Goal: Task Accomplishment & Management: Manage account settings

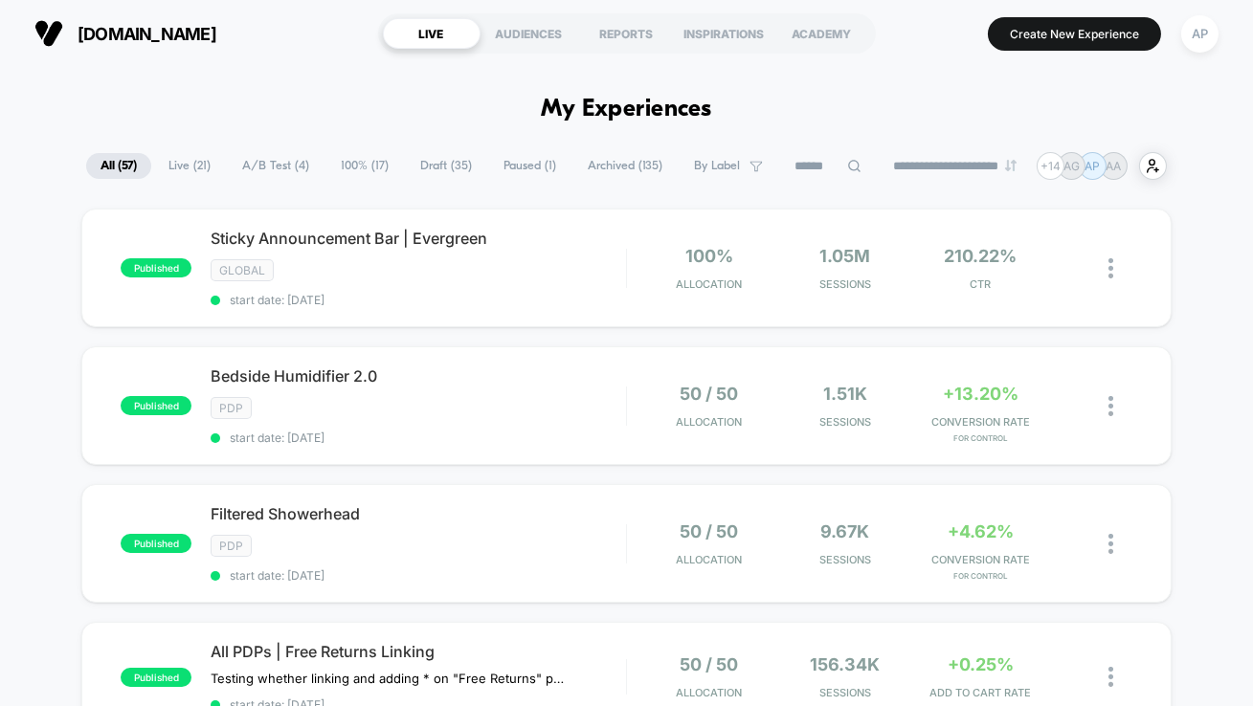
click at [255, 162] on span "A/B Test ( 4 )" at bounding box center [276, 166] width 96 height 26
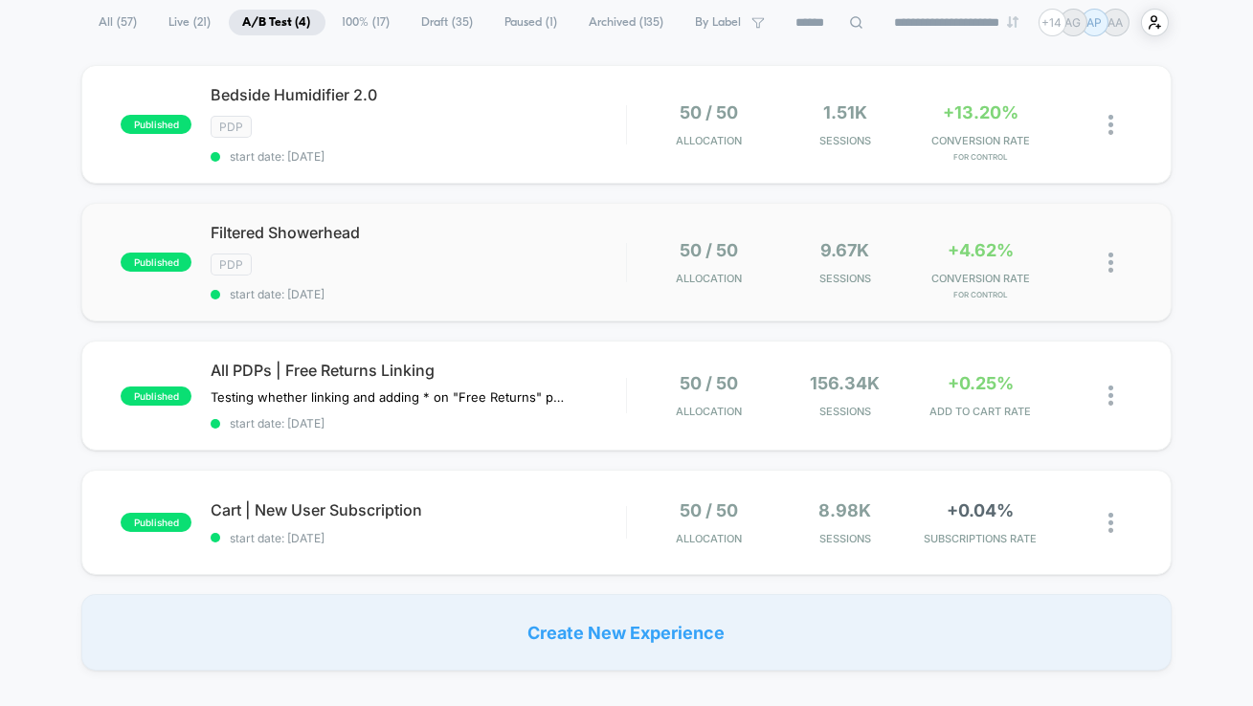
scroll to position [149, 0]
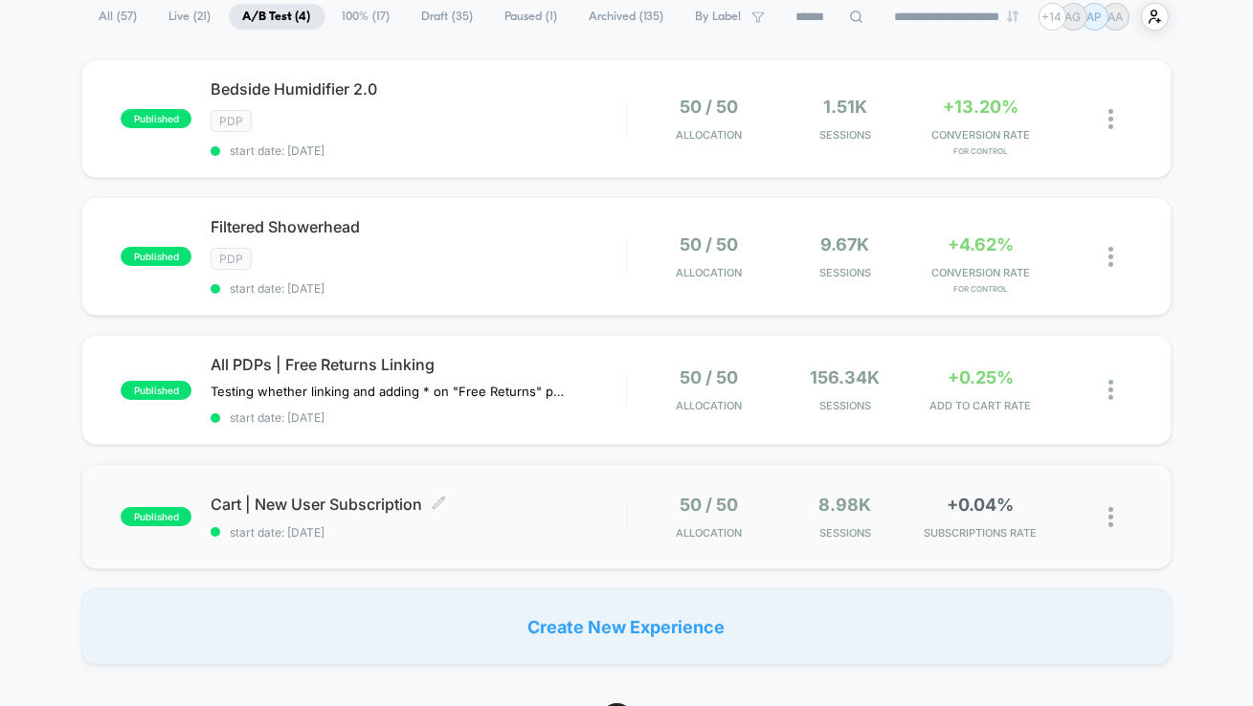
click at [501, 531] on span "start date: [DATE]" at bounding box center [418, 532] width 415 height 14
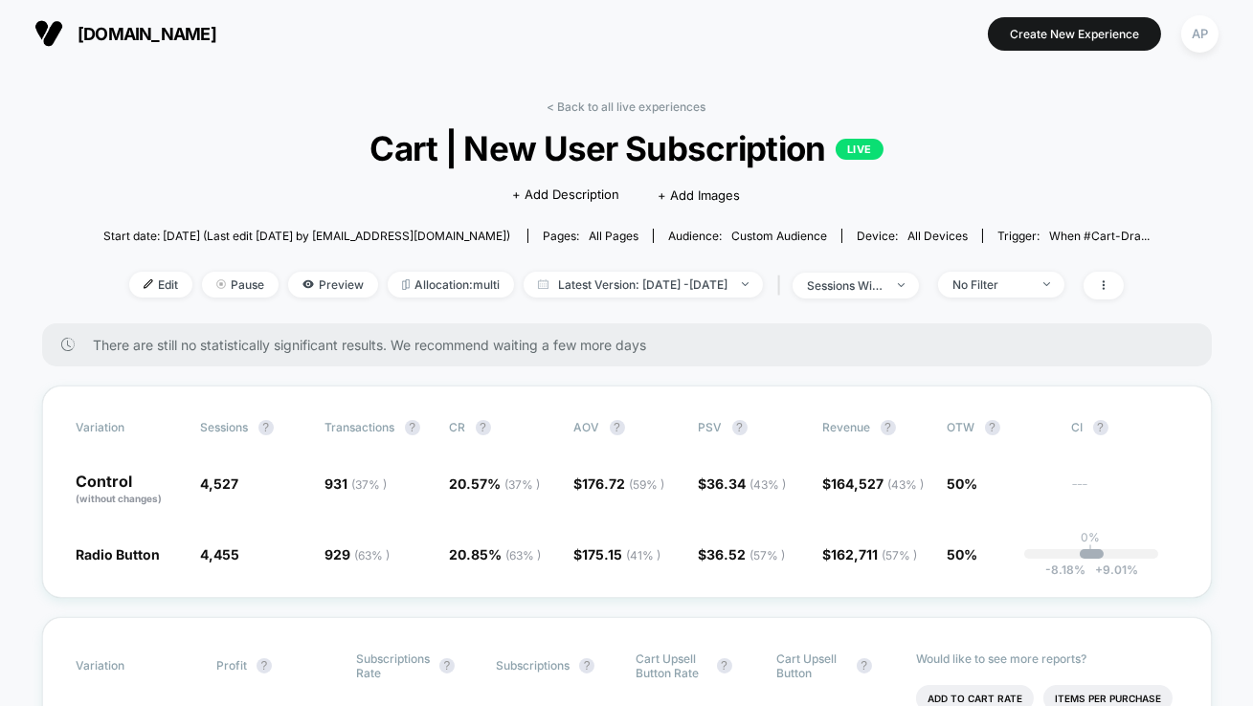
scroll to position [77, 0]
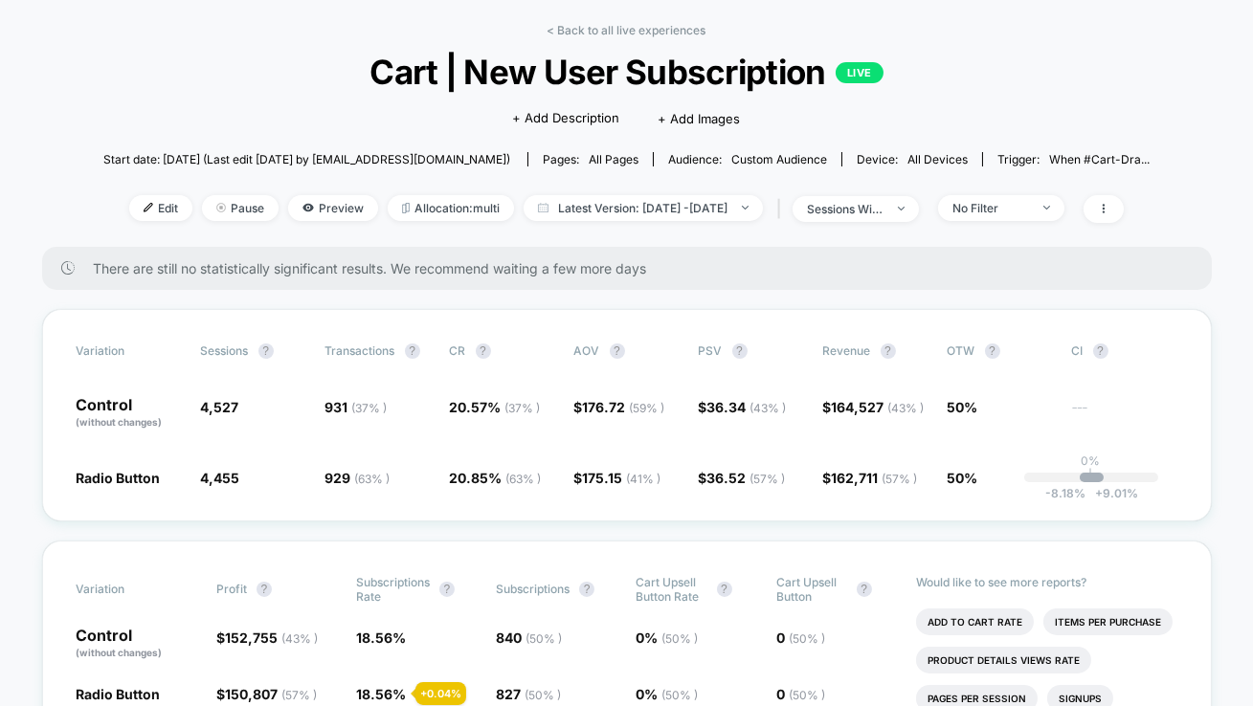
click at [1013, 206] on div "No Filter" at bounding box center [990, 208] width 77 height 14
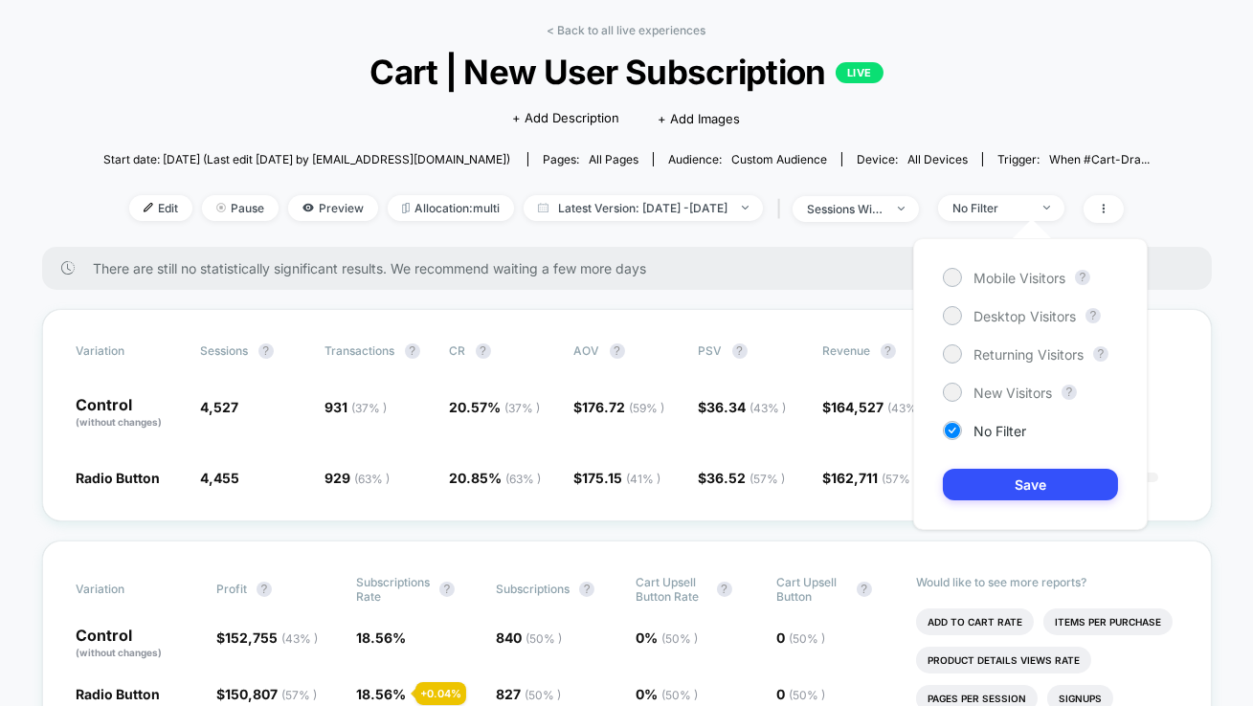
click at [1075, 78] on span "Cart | New User Subscription LIVE" at bounding box center [626, 72] width 941 height 40
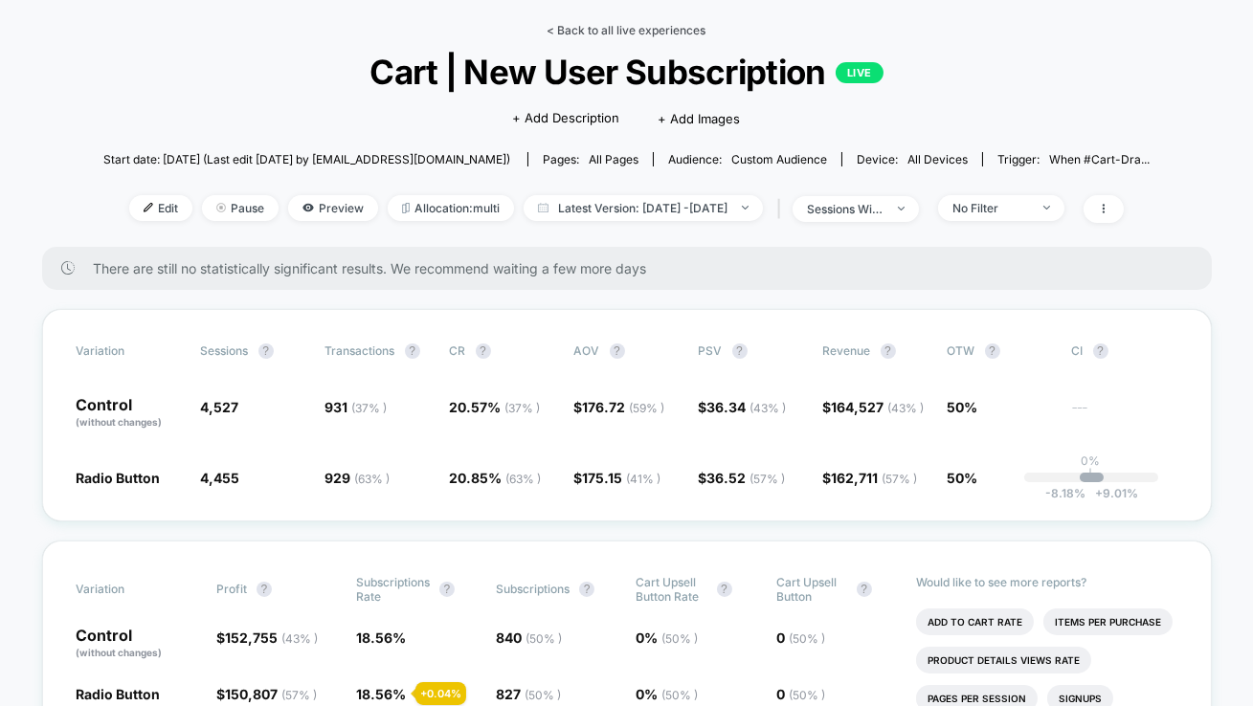
click at [611, 27] on link "< Back to all live experiences" at bounding box center [626, 30] width 159 height 14
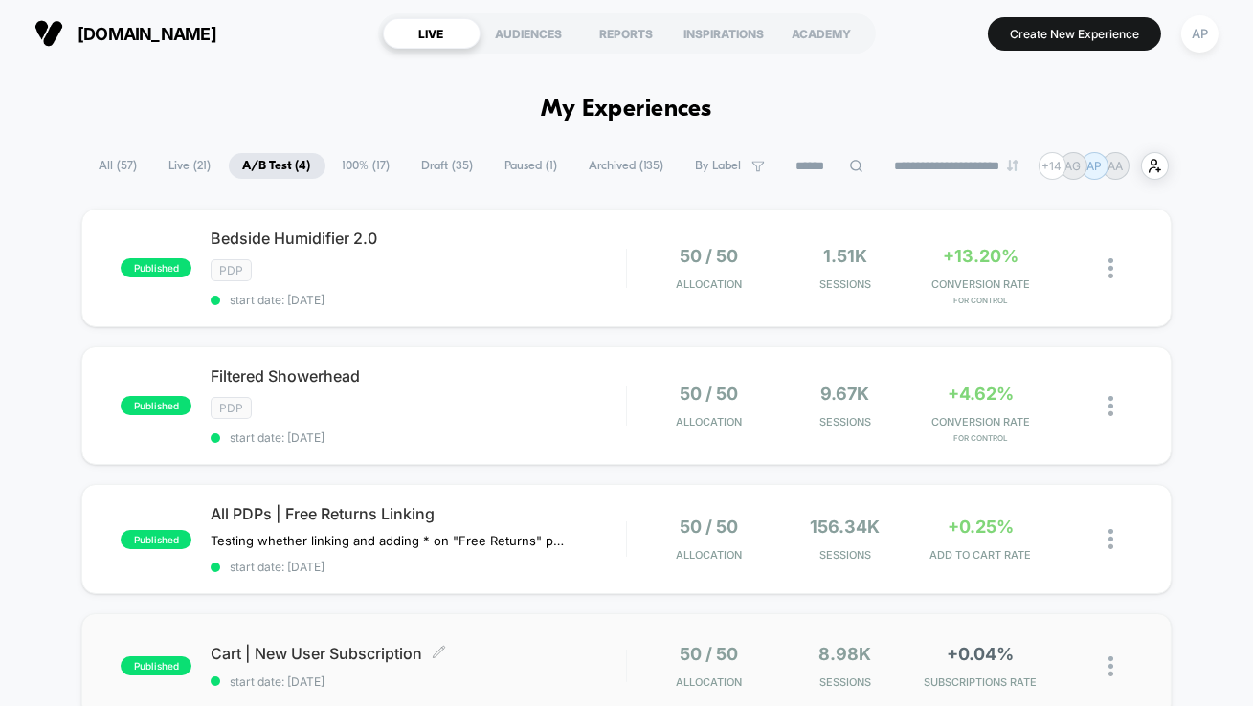
click at [502, 644] on span "Cart | New User Subscription Click to edit experience details" at bounding box center [418, 653] width 415 height 19
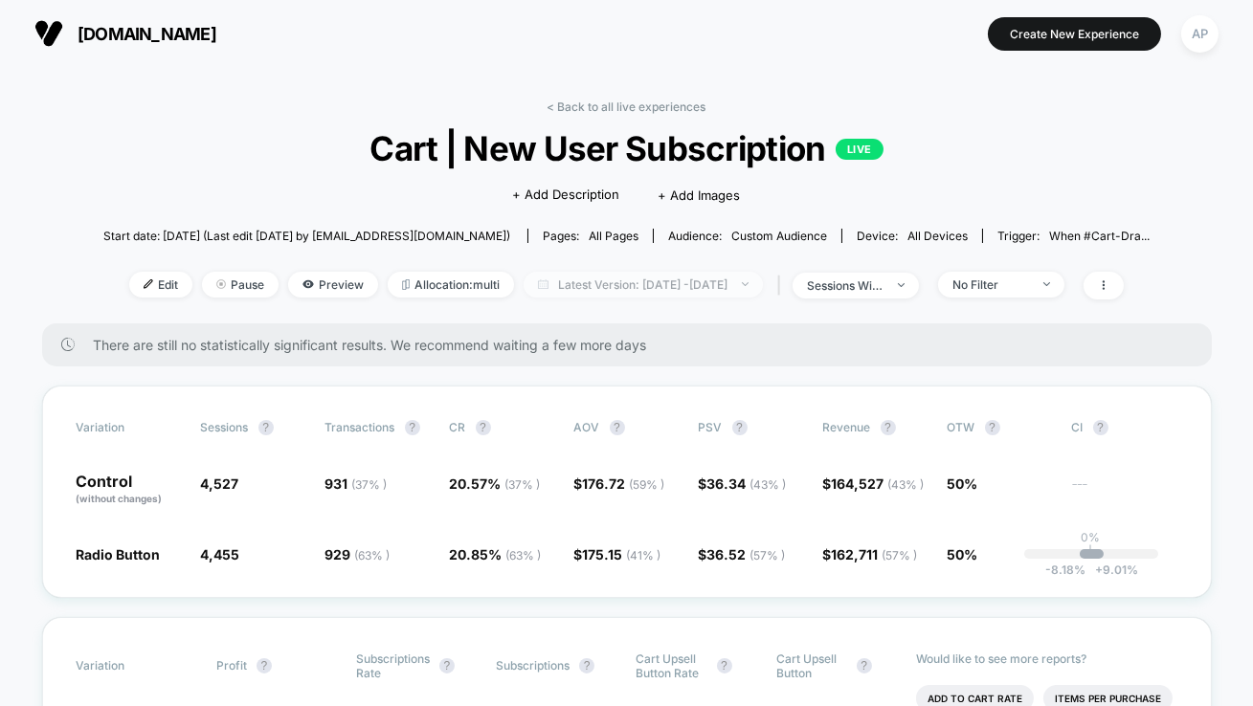
click at [615, 281] on span "Latest Version: [DATE] - [DATE]" at bounding box center [643, 285] width 239 height 26
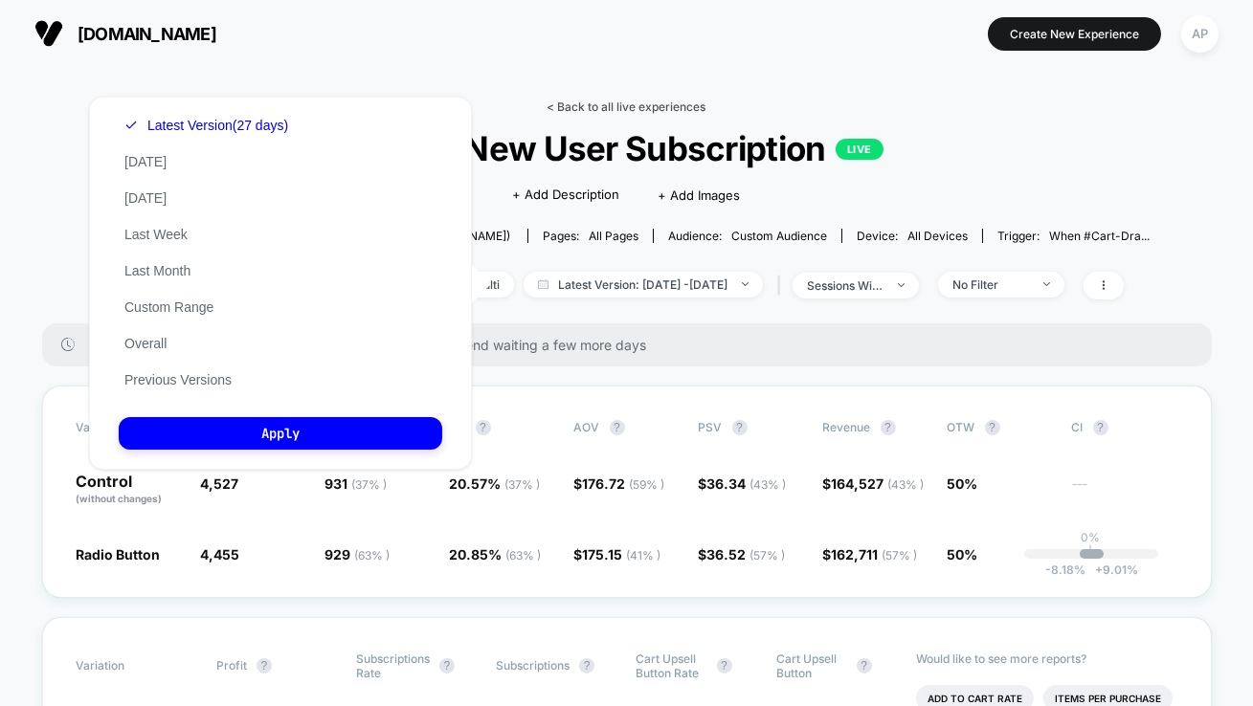
click at [606, 111] on link "< Back to all live experiences" at bounding box center [626, 107] width 159 height 14
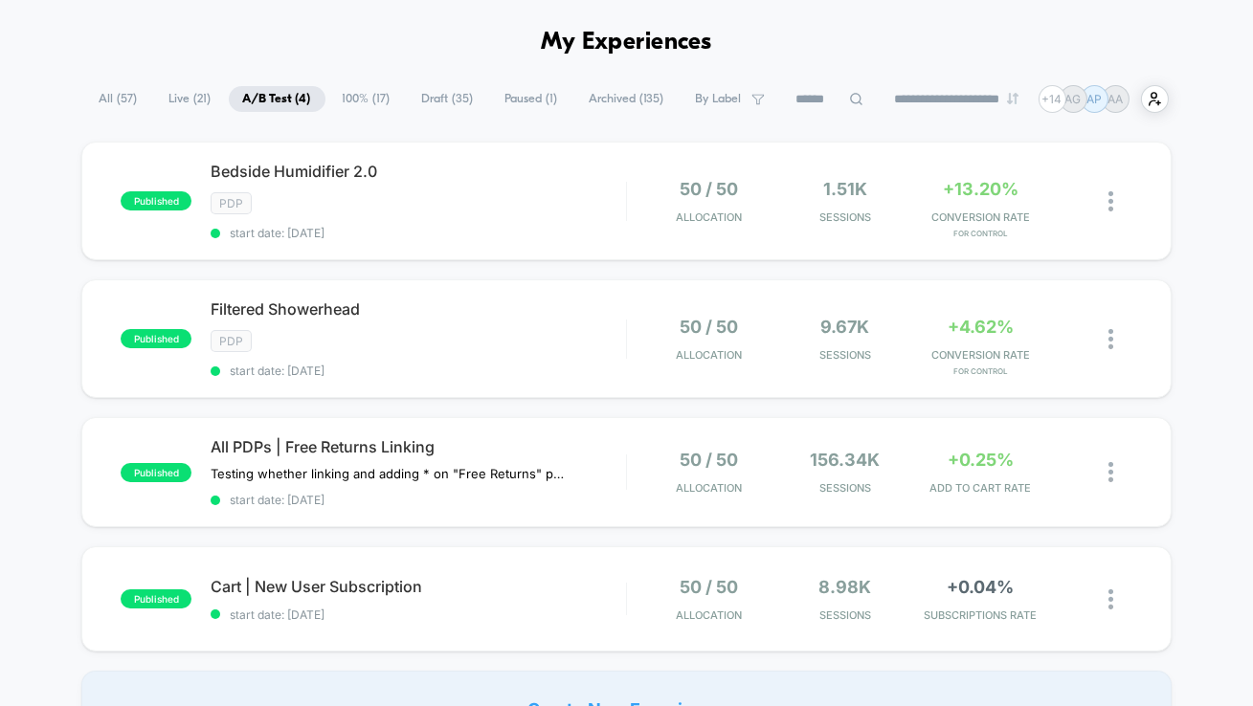
scroll to position [70, 0]
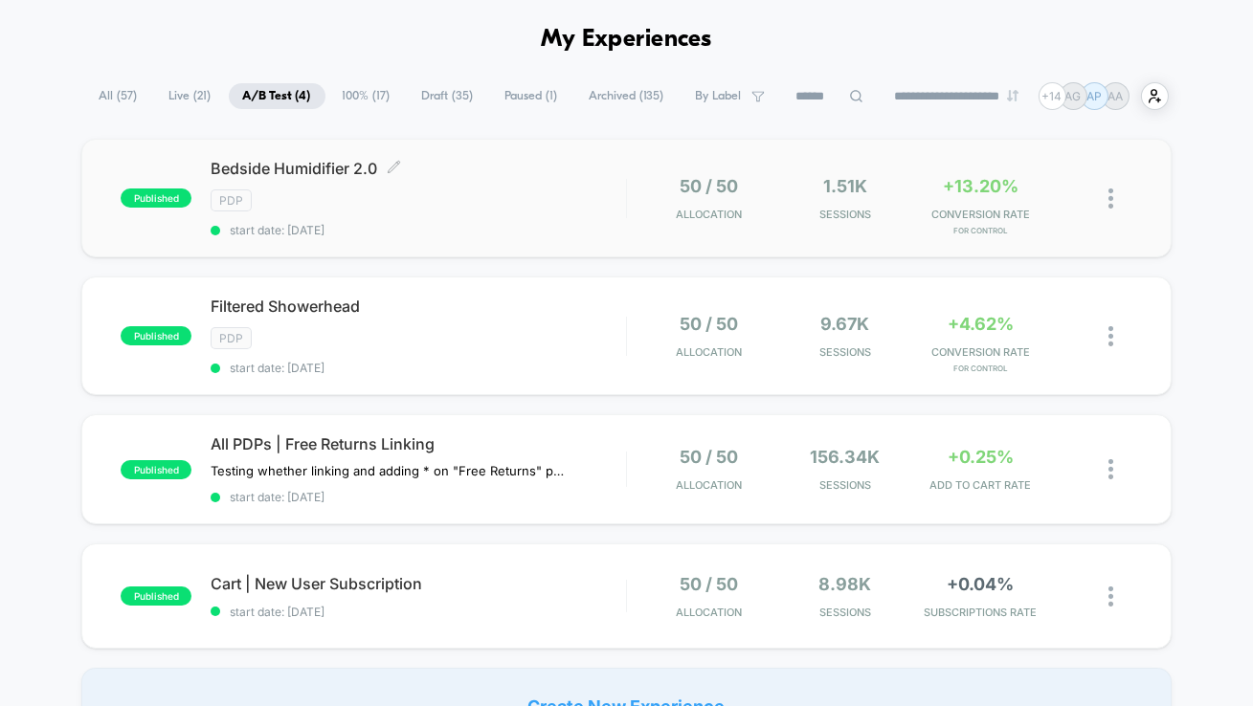
click at [537, 219] on div "Bedside Humidifier 2.0 Click to edit experience details Click to edit experienc…" at bounding box center [418, 198] width 415 height 78
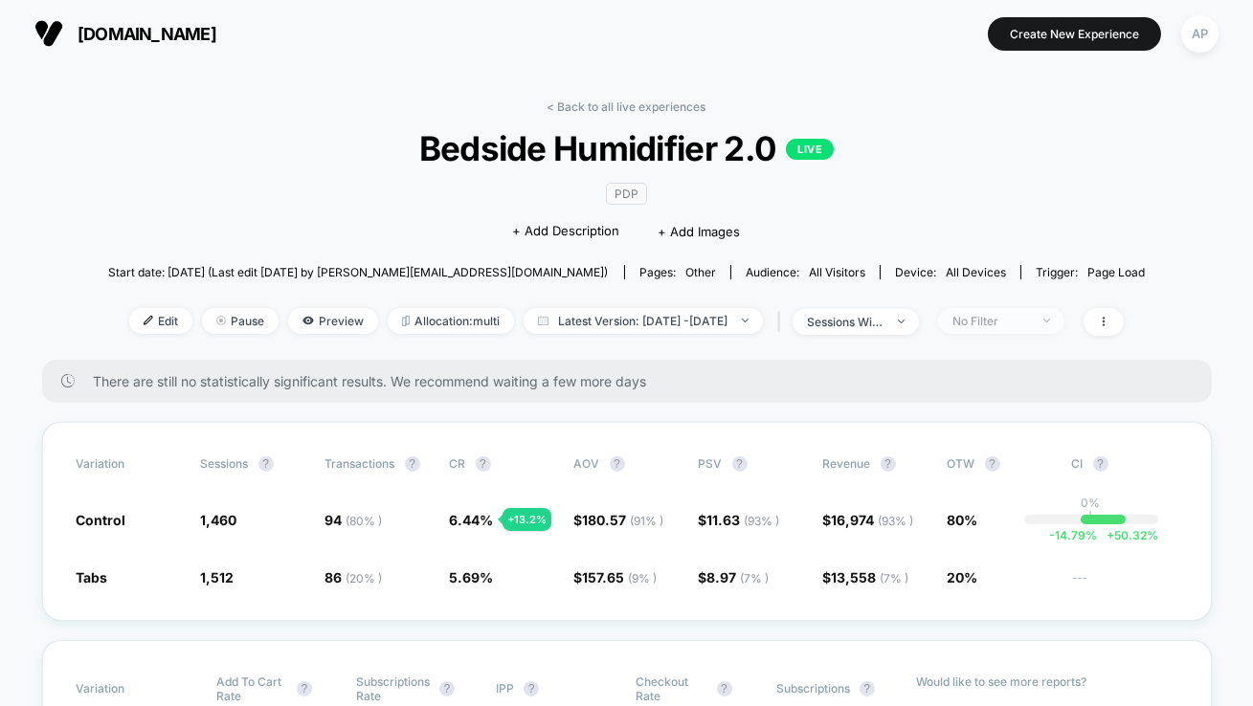
click at [1002, 321] on div "No Filter" at bounding box center [990, 321] width 77 height 14
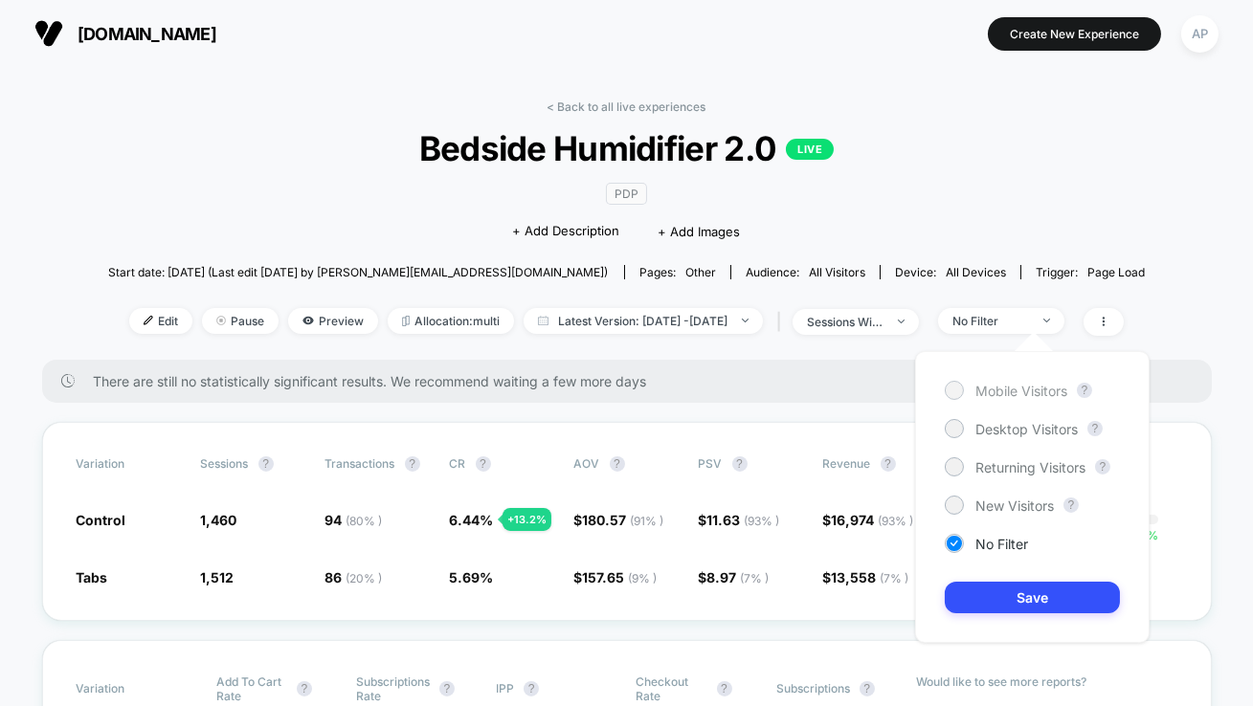
click at [1005, 391] on span "Mobile Visitors" at bounding box center [1021, 391] width 92 height 16
click at [999, 604] on button "Save" at bounding box center [1032, 598] width 175 height 32
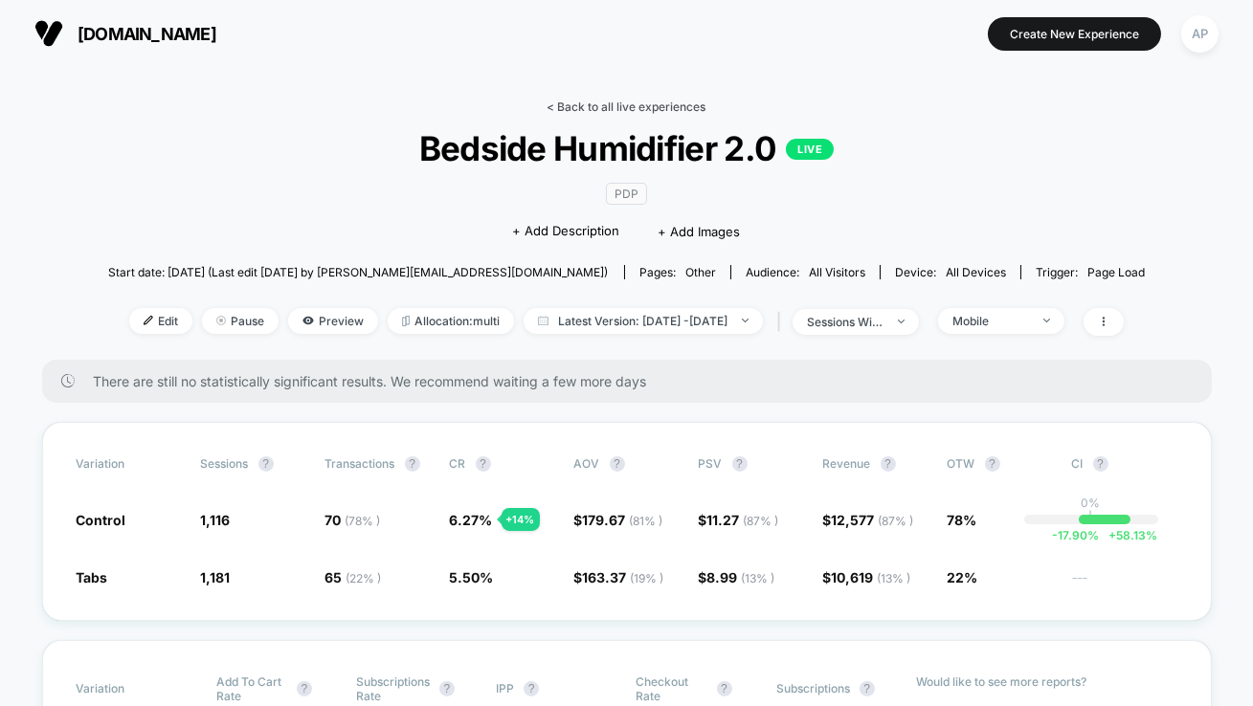
click at [614, 102] on link "< Back to all live experiences" at bounding box center [626, 107] width 159 height 14
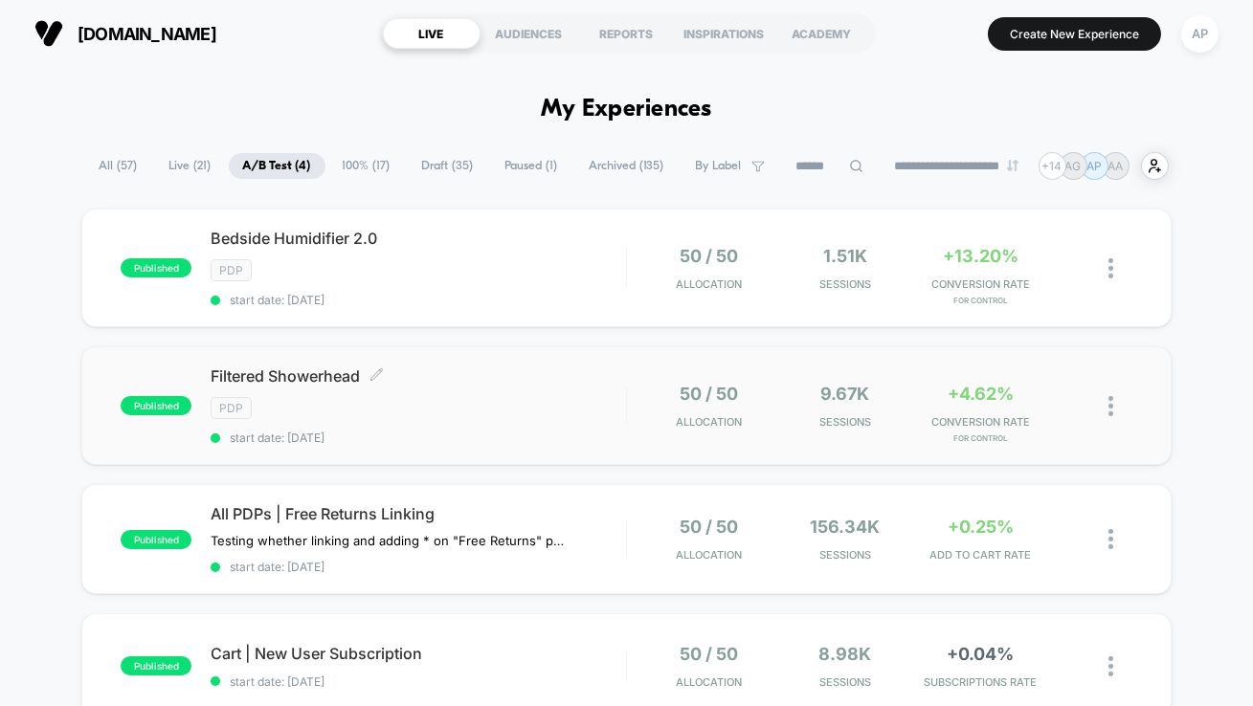
click at [525, 415] on div "Filtered Showerhead Click to edit experience details Click to edit experience d…" at bounding box center [418, 406] width 415 height 78
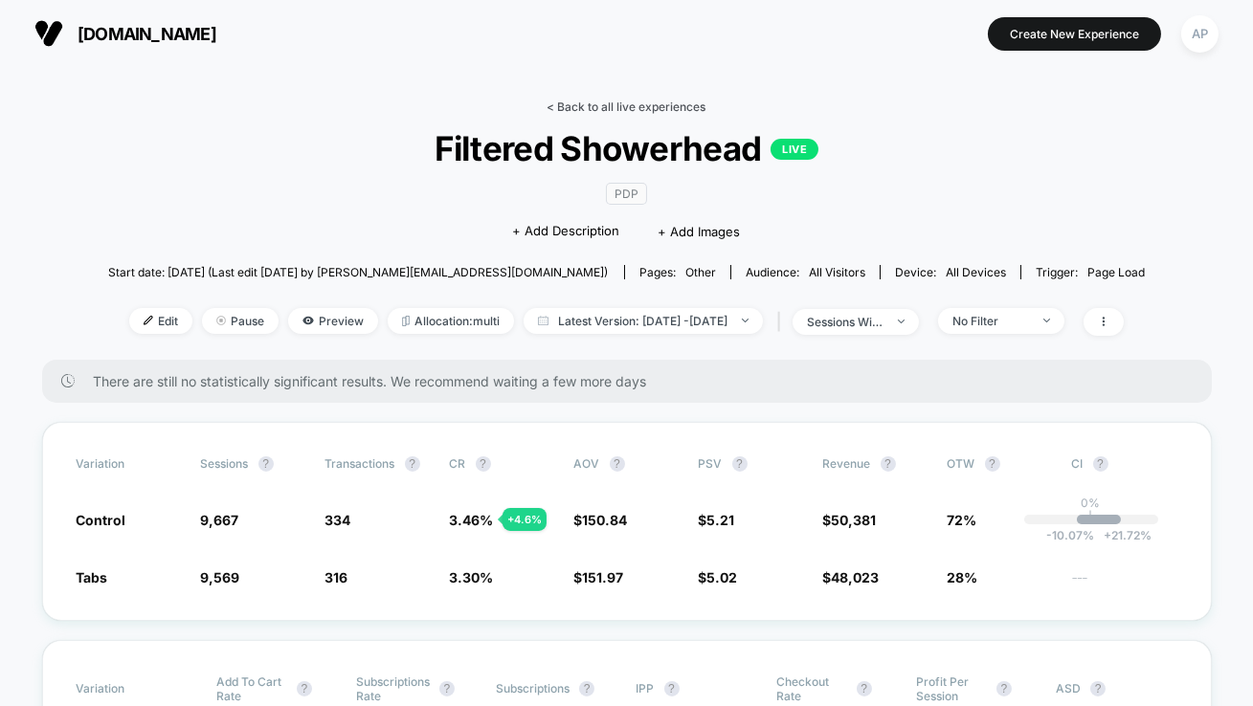
click at [688, 112] on link "< Back to all live experiences" at bounding box center [626, 107] width 159 height 14
